Goal: Go to known website: Go to known website

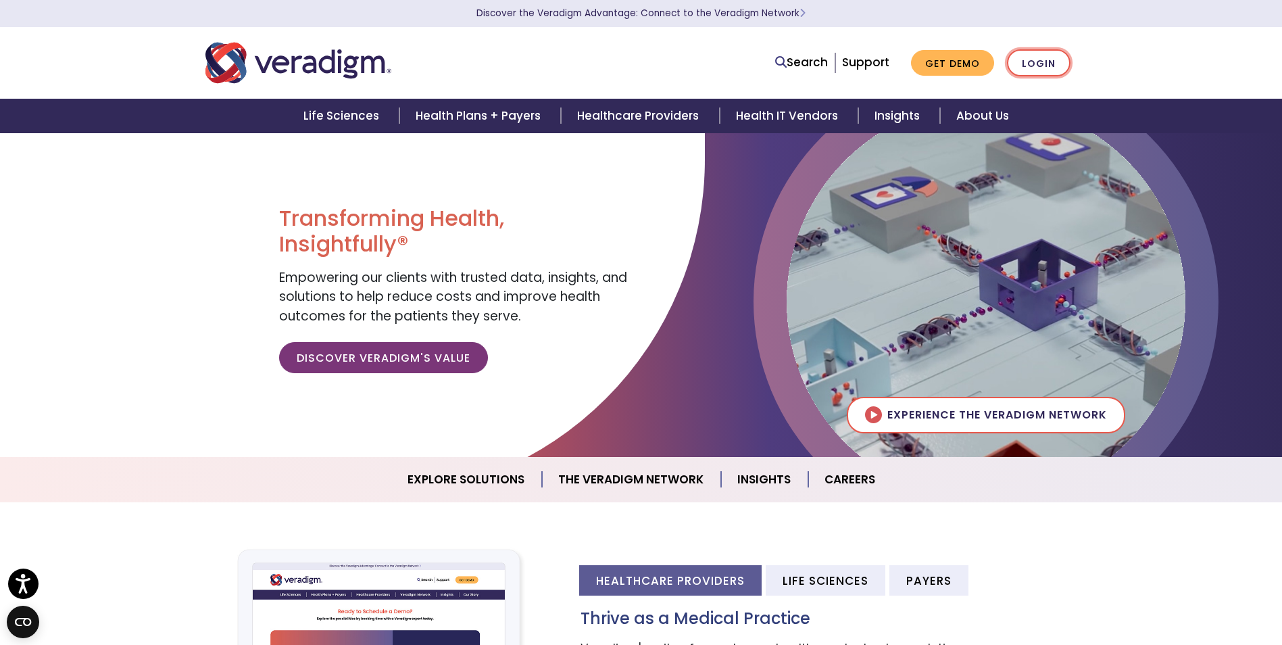
click at [1019, 63] on link "Login" at bounding box center [1039, 63] width 64 height 28
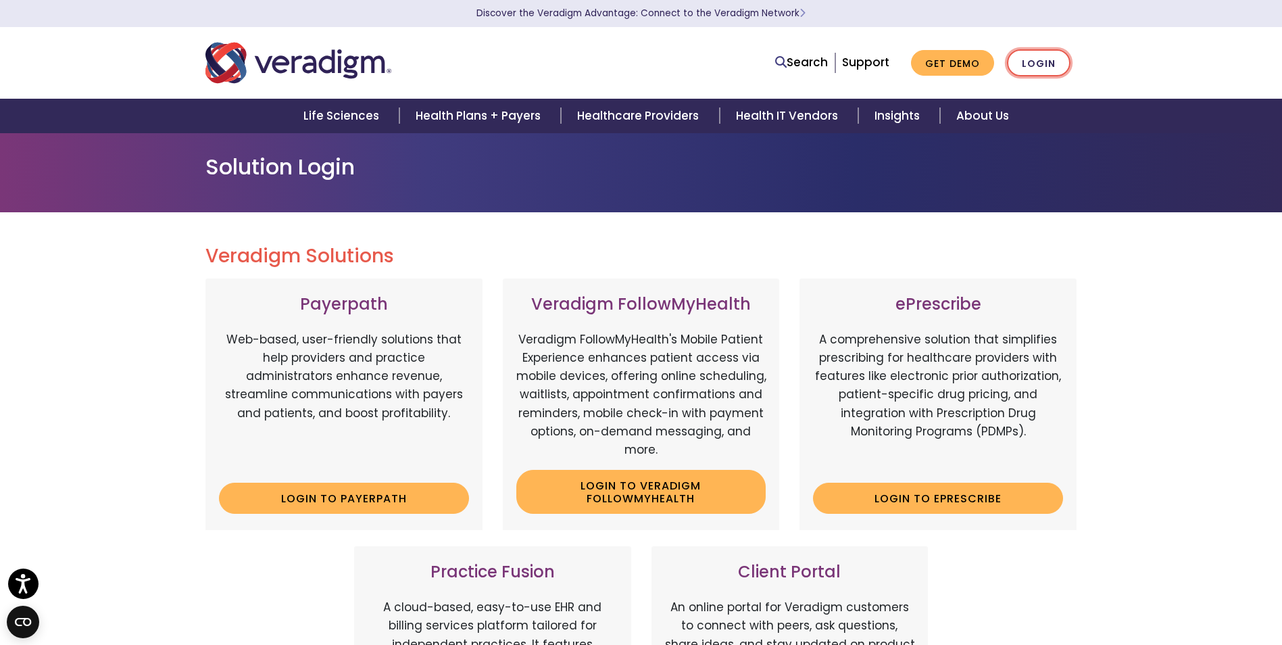
click at [1024, 70] on link "Login" at bounding box center [1039, 63] width 64 height 28
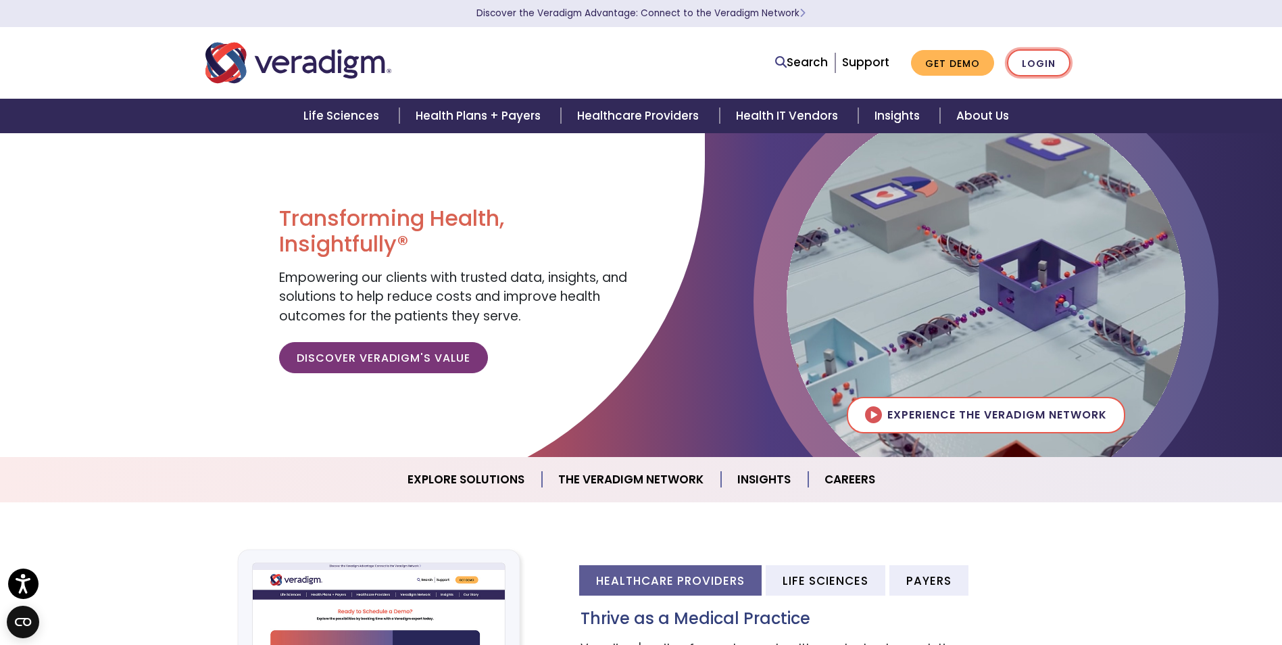
click at [1057, 53] on link "Login" at bounding box center [1039, 63] width 64 height 28
click at [1029, 66] on link "Login" at bounding box center [1039, 63] width 64 height 28
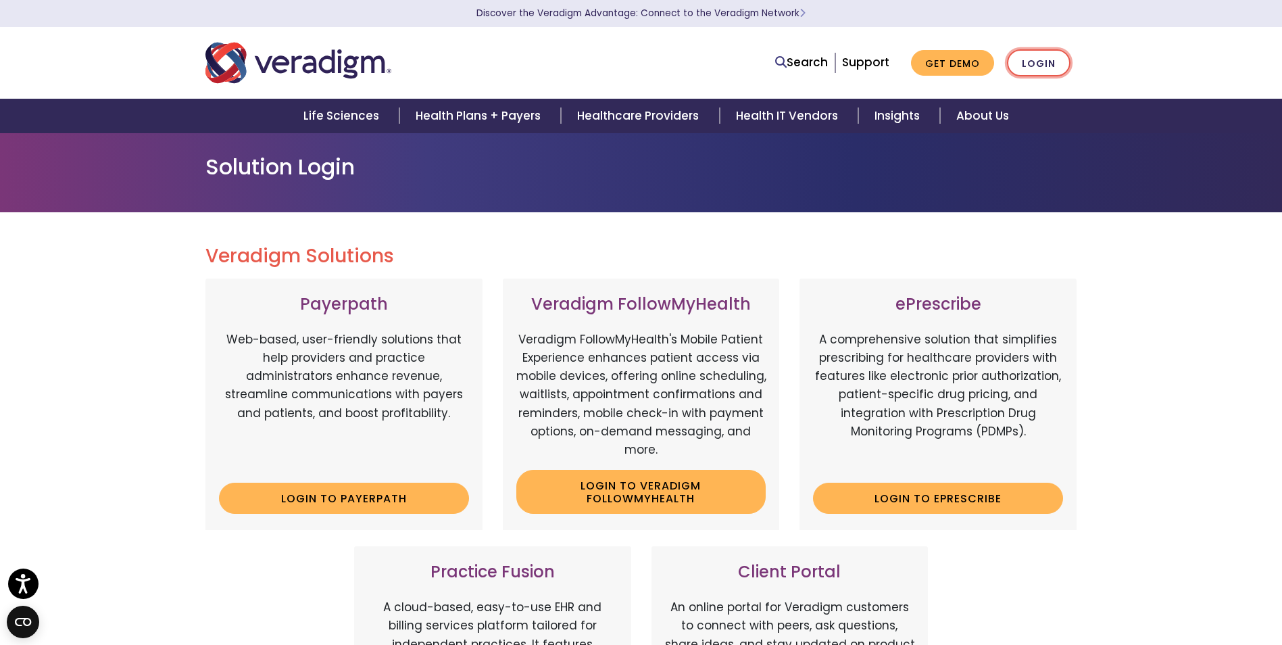
click at [1020, 66] on link "Login" at bounding box center [1039, 63] width 64 height 28
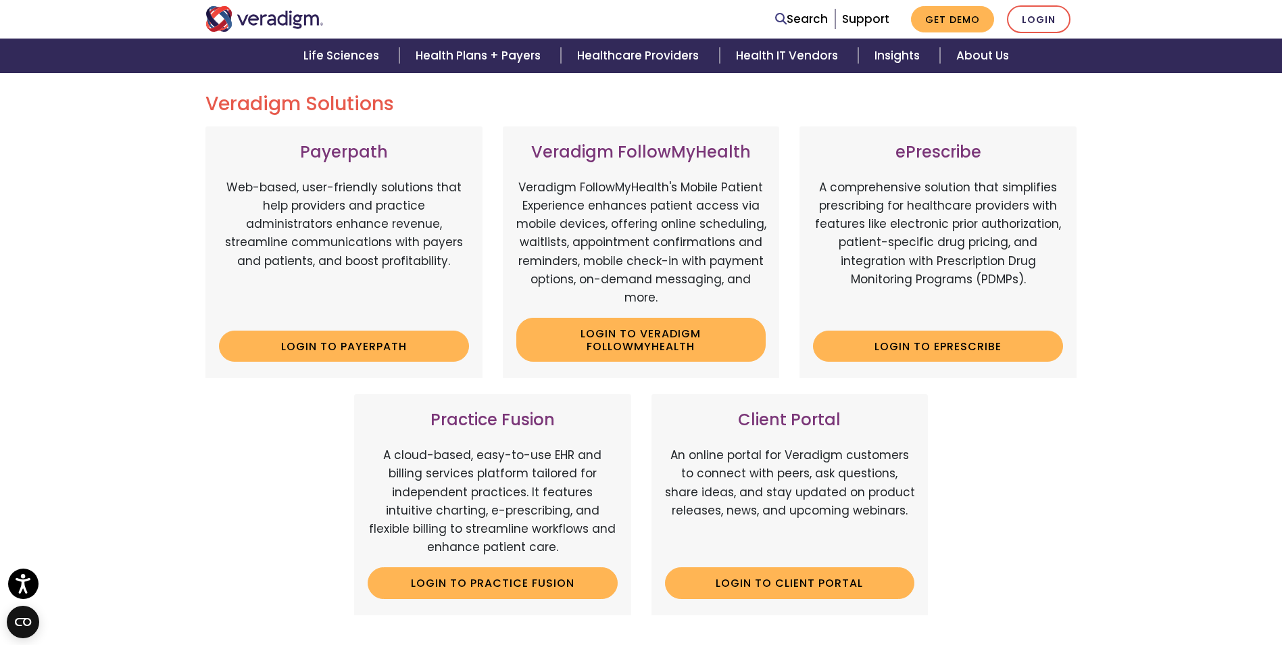
scroll to position [153, 0]
click at [808, 568] on link "Login to Client Portal" at bounding box center [790, 581] width 250 height 31
